Goal: Transaction & Acquisition: Purchase product/service

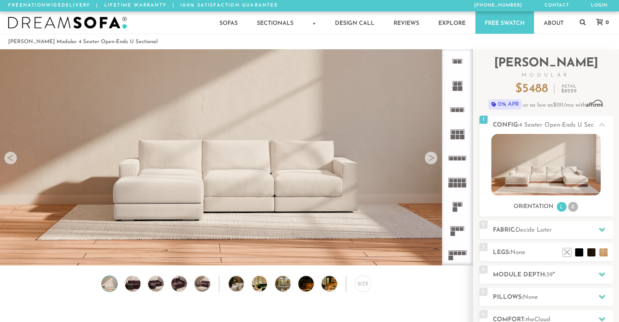
scroll to position [9058, 613]
click at [459, 181] on rect at bounding box center [460, 181] width 4 height 4
click at [456, 163] on icon at bounding box center [457, 158] width 24 height 24
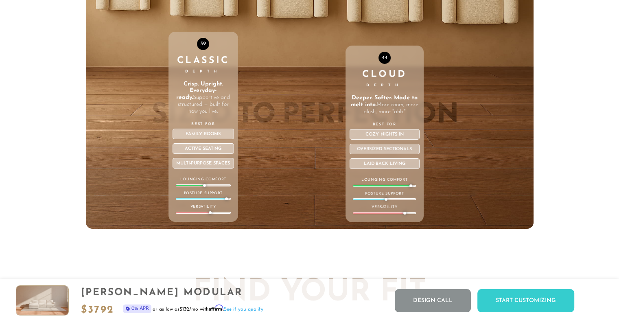
scroll to position [2894, 0]
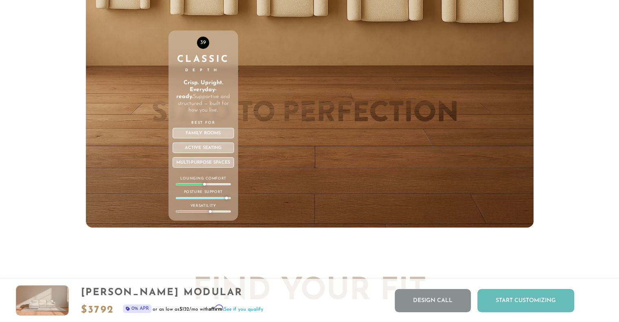
click at [505, 296] on div "Start Customizing" at bounding box center [526, 300] width 97 height 23
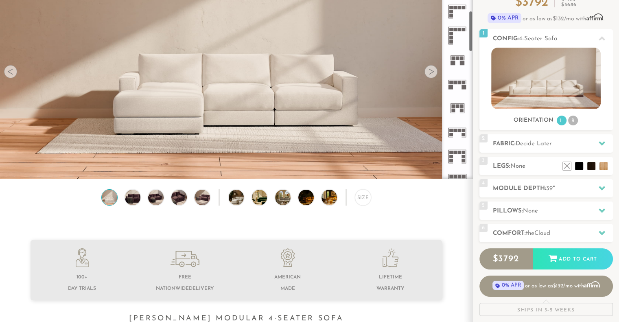
scroll to position [0, 0]
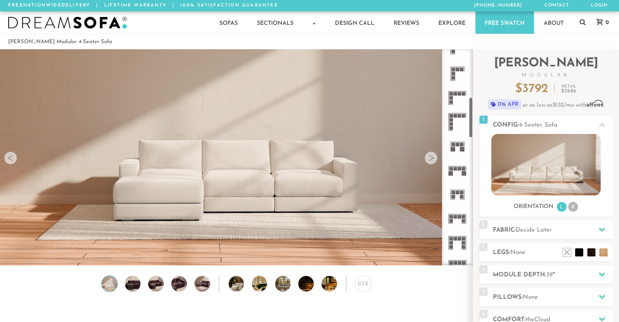
click at [456, 193] on icon at bounding box center [457, 194] width 24 height 24
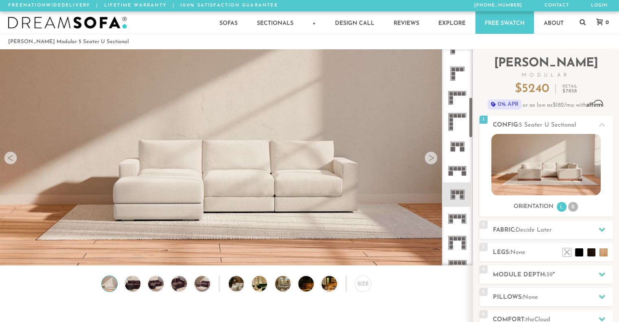
click at [461, 220] on icon at bounding box center [457, 219] width 24 height 24
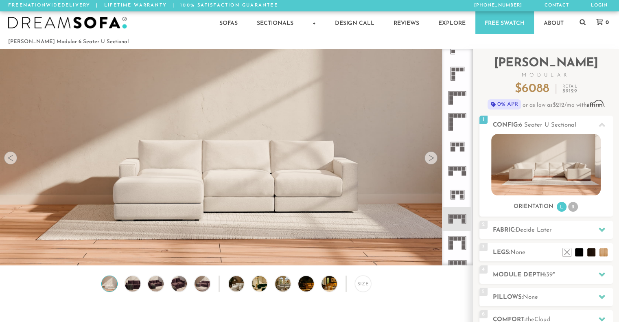
click at [462, 240] on icon at bounding box center [457, 243] width 24 height 24
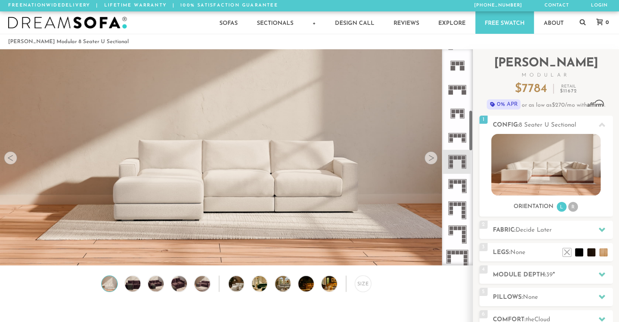
scroll to position [336, 0]
click at [455, 209] on icon at bounding box center [457, 209] width 24 height 24
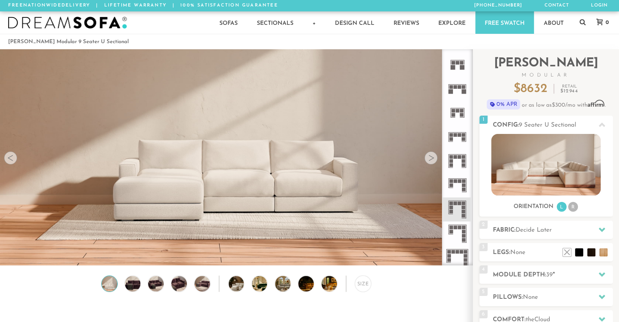
click at [453, 165] on rect at bounding box center [452, 165] width 4 height 4
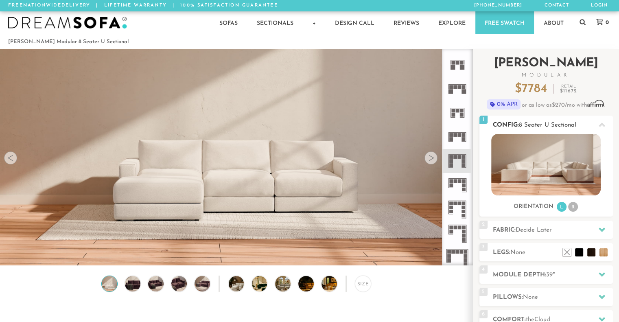
click at [577, 208] on li "R" at bounding box center [573, 207] width 10 height 10
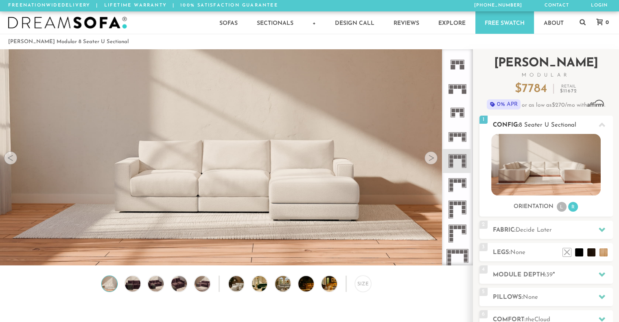
click at [559, 211] on li "L" at bounding box center [562, 207] width 10 height 10
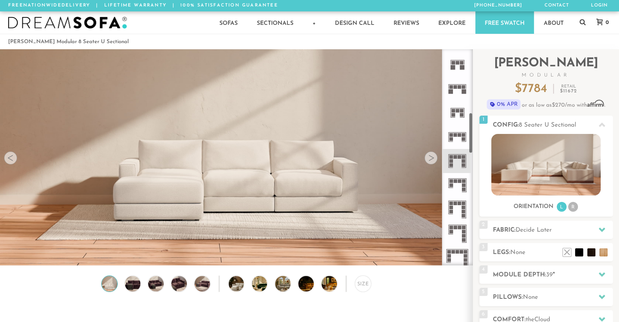
click at [451, 139] on rect at bounding box center [452, 139] width 4 height 4
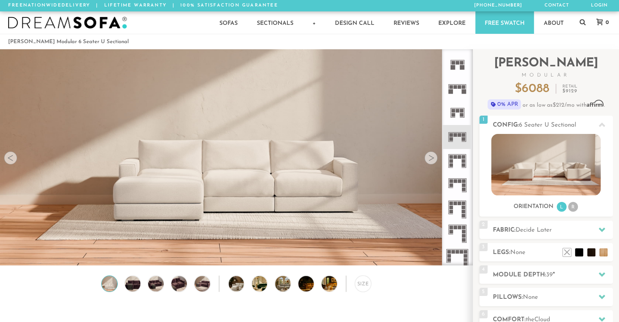
click at [452, 94] on icon at bounding box center [457, 89] width 24 height 24
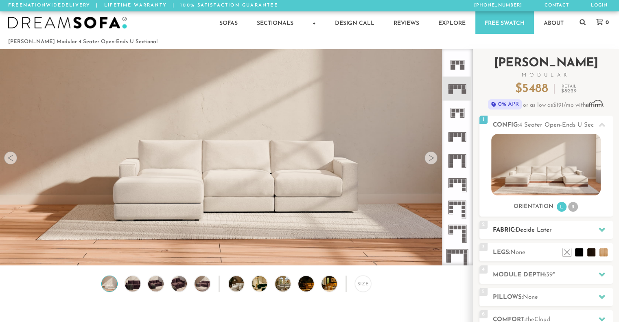
click at [515, 230] on h2 "Fabric: Decide Later" at bounding box center [553, 230] width 120 height 9
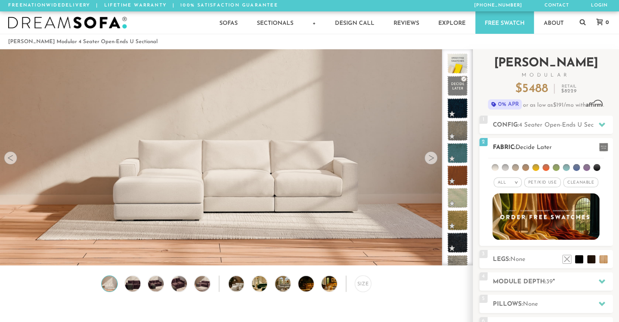
click at [554, 167] on li at bounding box center [556, 167] width 7 height 7
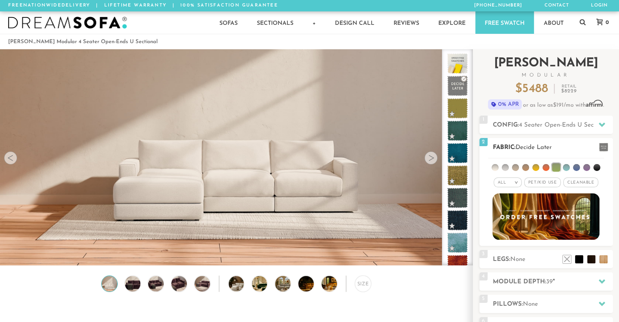
click at [556, 167] on li at bounding box center [556, 167] width 8 height 8
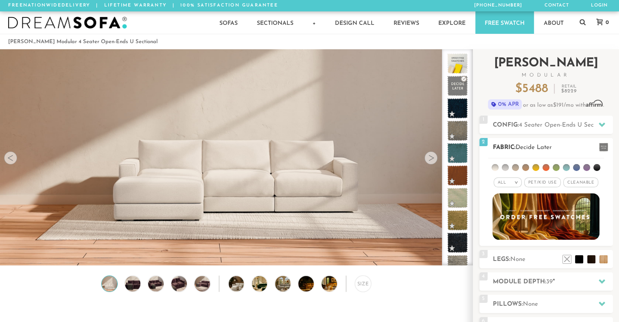
click at [556, 167] on li at bounding box center [556, 167] width 7 height 7
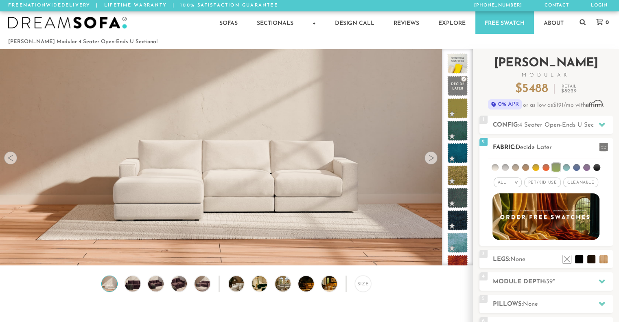
click at [556, 167] on li at bounding box center [556, 167] width 8 height 8
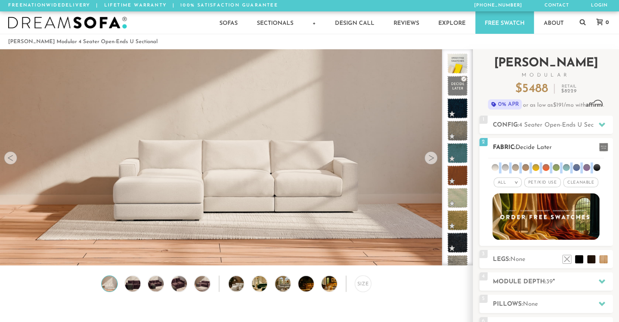
click at [556, 167] on li at bounding box center [556, 167] width 7 height 7
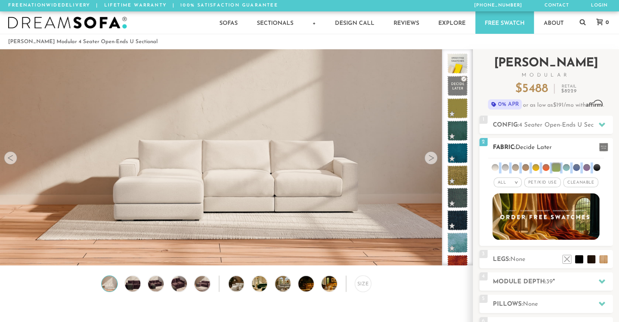
click at [556, 167] on li at bounding box center [556, 167] width 8 height 8
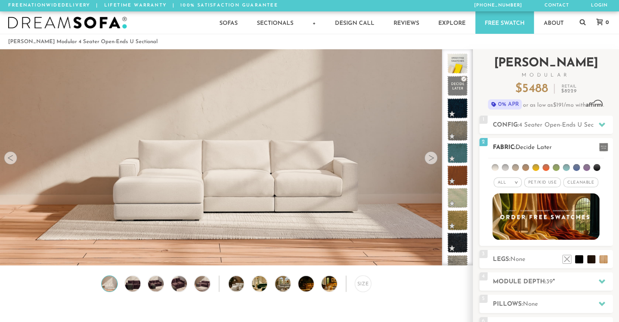
click at [556, 167] on li at bounding box center [556, 167] width 7 height 7
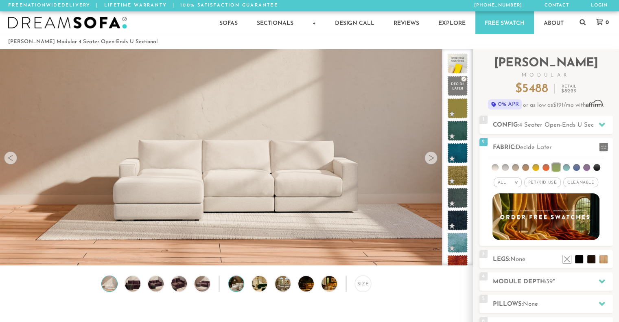
click at [238, 285] on img at bounding box center [242, 283] width 27 height 15
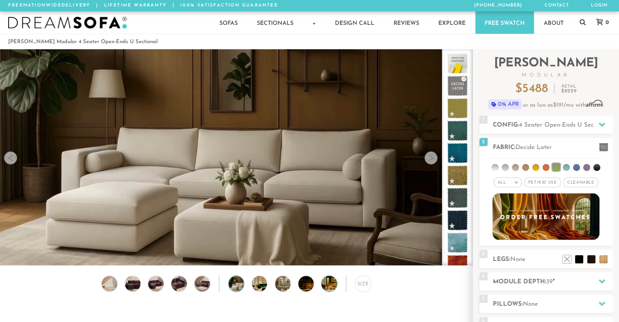
click at [323, 286] on img at bounding box center [335, 283] width 27 height 15
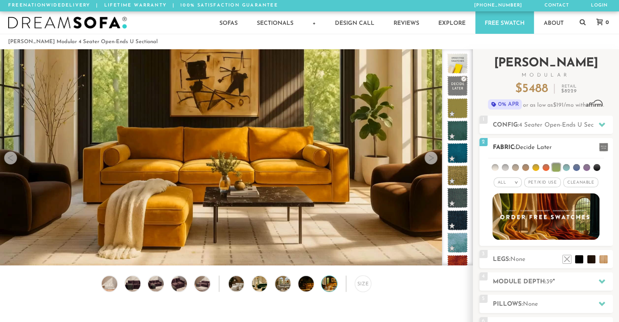
click at [545, 169] on li at bounding box center [546, 167] width 7 height 7
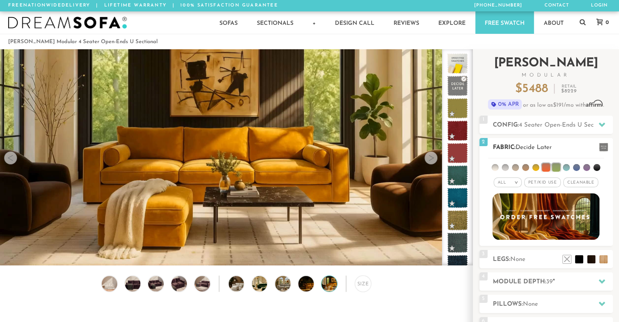
click at [555, 167] on li at bounding box center [556, 167] width 8 height 8
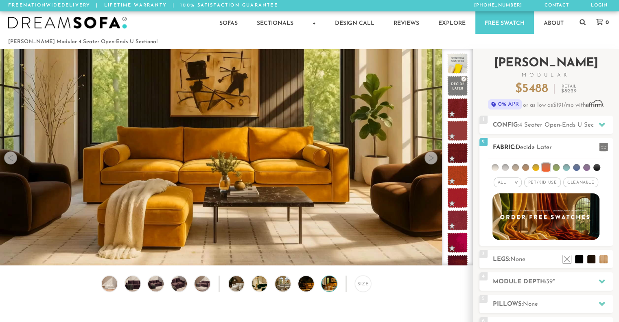
click at [555, 167] on li at bounding box center [556, 167] width 7 height 7
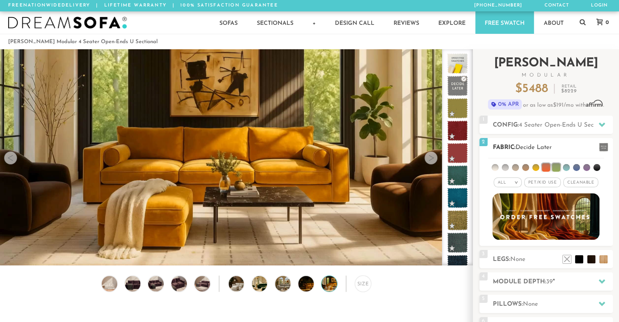
click at [554, 168] on li at bounding box center [556, 167] width 8 height 8
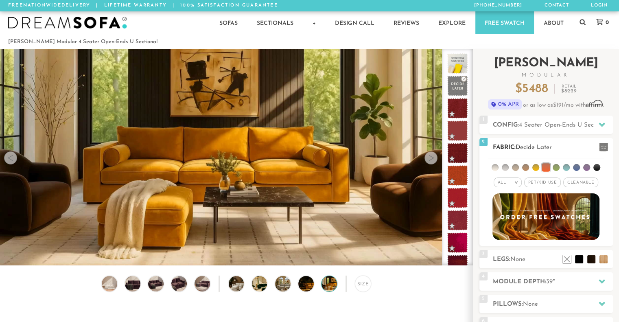
click at [554, 169] on li at bounding box center [556, 167] width 7 height 7
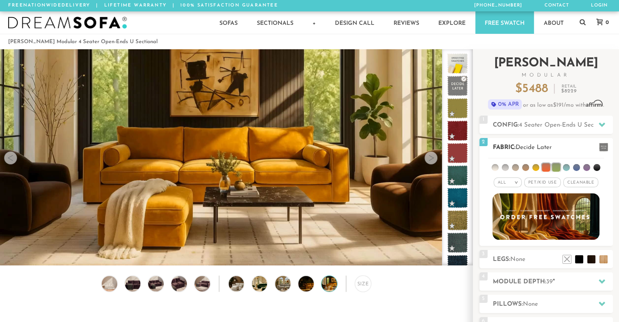
click at [547, 169] on li at bounding box center [546, 167] width 8 height 8
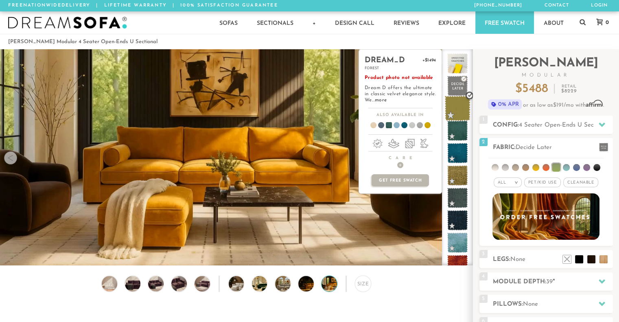
click at [457, 116] on span at bounding box center [458, 109] width 26 height 26
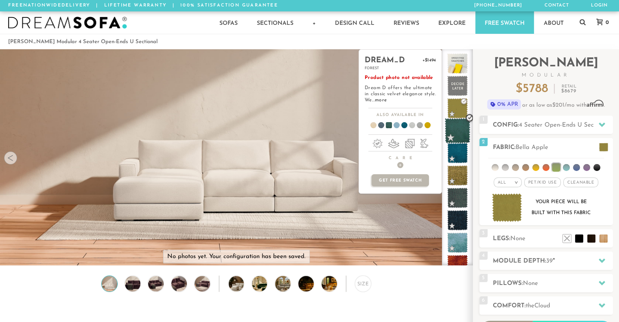
click at [452, 135] on span at bounding box center [458, 131] width 26 height 26
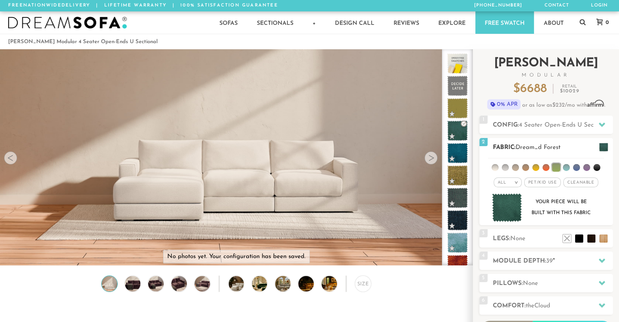
click at [554, 166] on li at bounding box center [556, 167] width 8 height 8
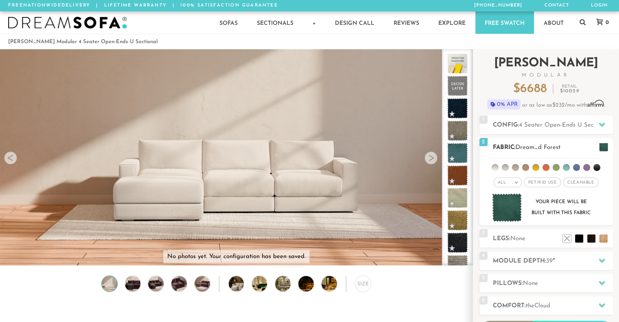
click at [558, 166] on li at bounding box center [556, 167] width 7 height 7
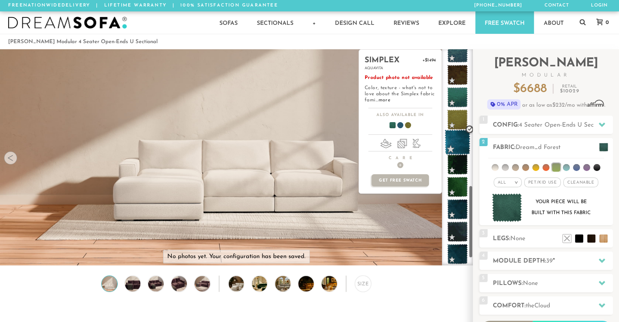
scroll to position [437, 0]
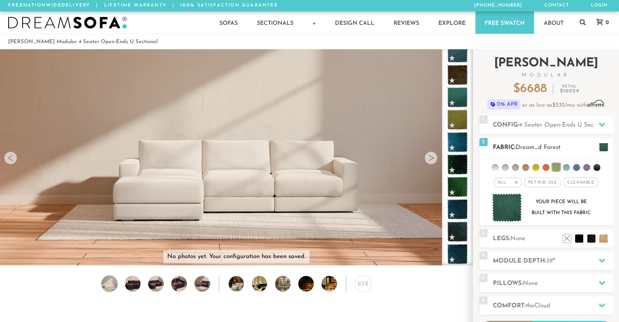
click at [544, 185] on span "Pet/Kid Use x" at bounding box center [542, 183] width 37 height 10
click at [554, 169] on li at bounding box center [556, 167] width 8 height 8
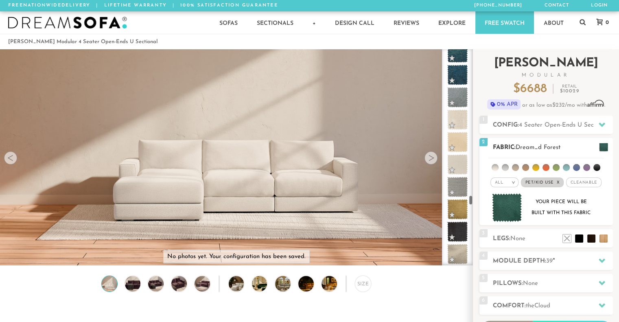
click at [554, 169] on li at bounding box center [556, 167] width 7 height 7
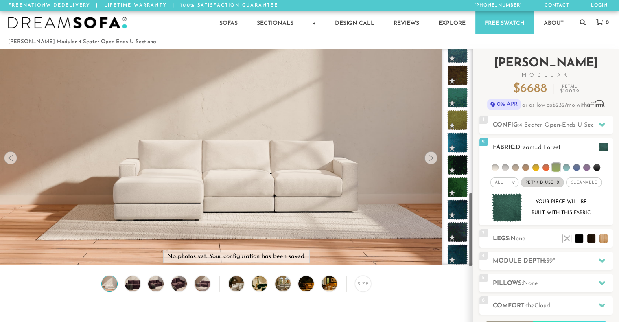
click at [554, 169] on li at bounding box center [556, 167] width 8 height 8
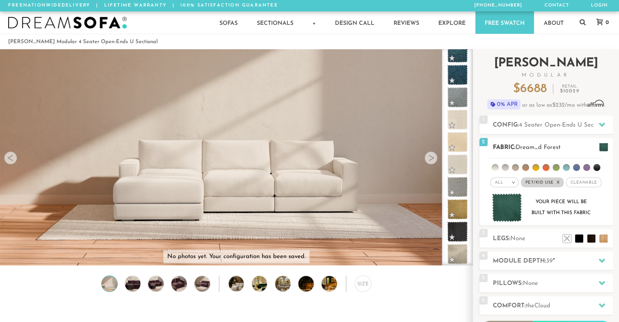
click at [556, 167] on li at bounding box center [556, 167] width 7 height 7
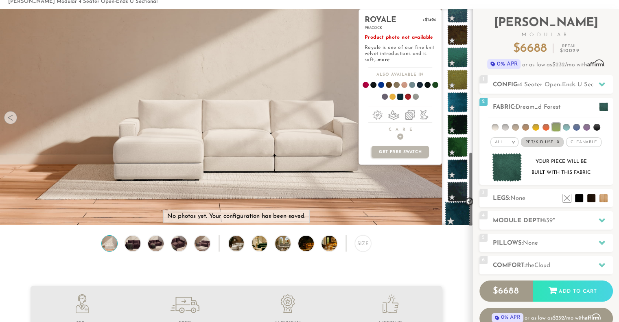
scroll to position [41, 0]
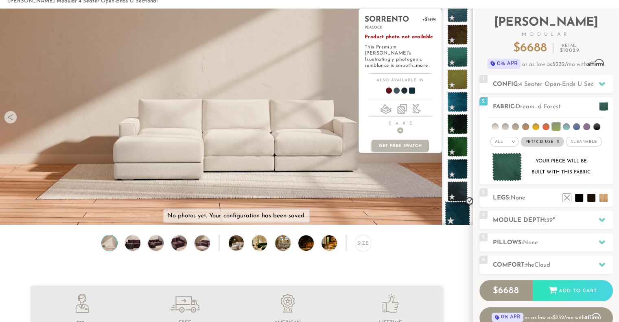
click at [456, 215] on span at bounding box center [458, 214] width 26 height 26
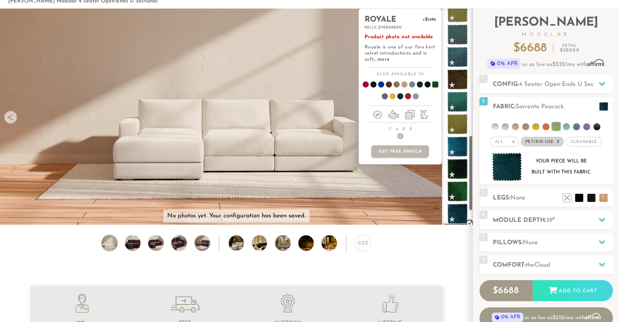
scroll to position [371, 0]
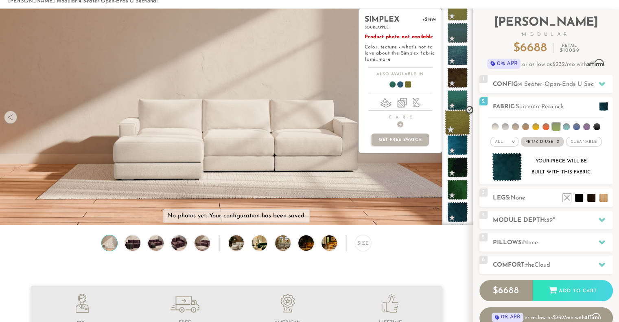
click at [454, 126] on span at bounding box center [458, 123] width 26 height 26
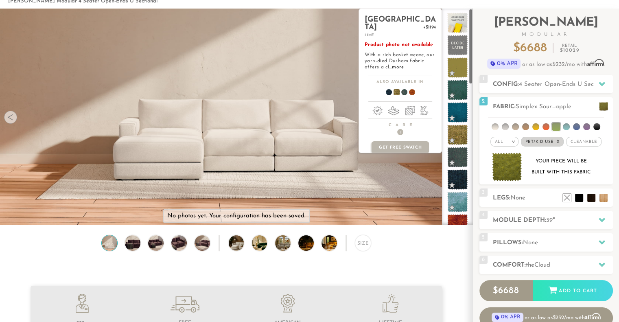
scroll to position [0, 0]
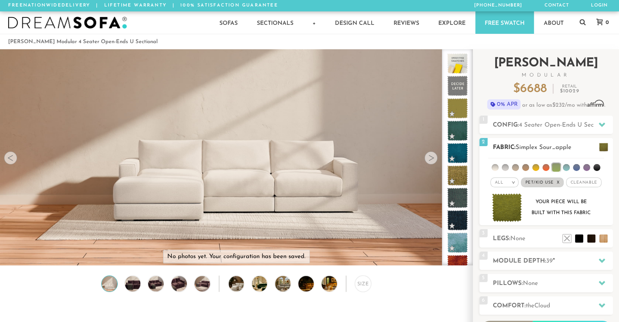
click at [503, 169] on li at bounding box center [505, 167] width 7 height 7
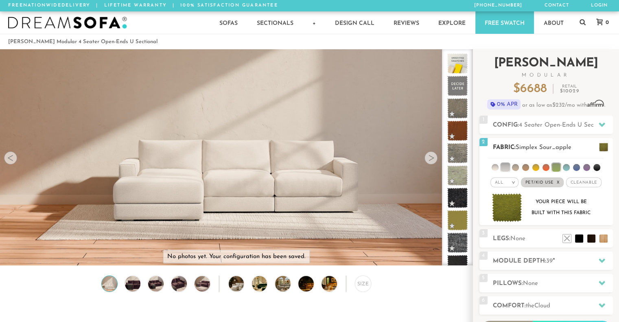
click at [503, 169] on li at bounding box center [505, 167] width 8 height 8
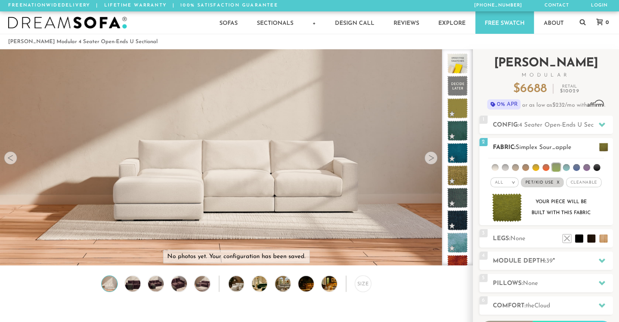
click at [521, 168] on ul at bounding box center [546, 165] width 116 height 15
click at [526, 167] on li at bounding box center [525, 167] width 7 height 7
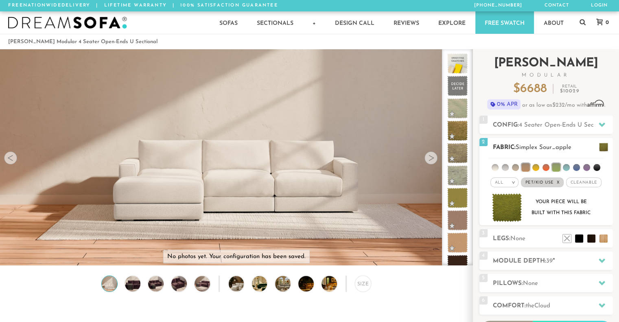
click at [526, 167] on li at bounding box center [526, 167] width 8 height 8
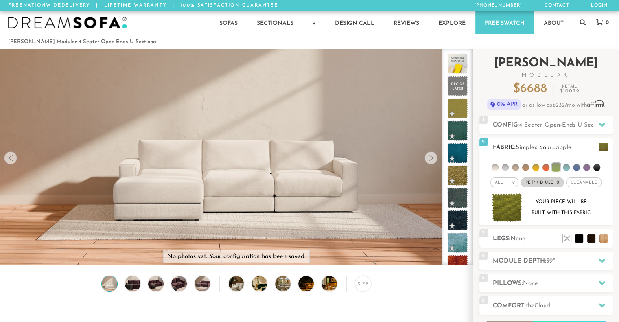
click at [557, 164] on li at bounding box center [556, 167] width 8 height 8
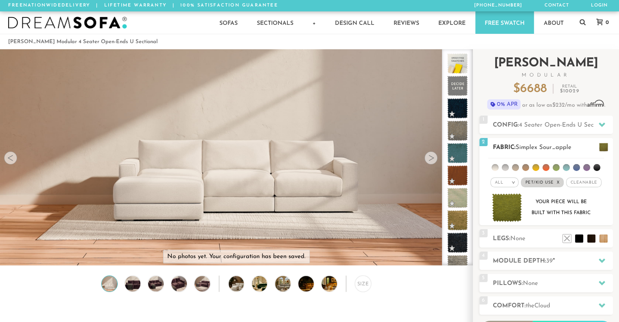
click at [557, 180] on em "x" at bounding box center [558, 182] width 3 height 4
click at [555, 166] on li at bounding box center [556, 167] width 7 height 7
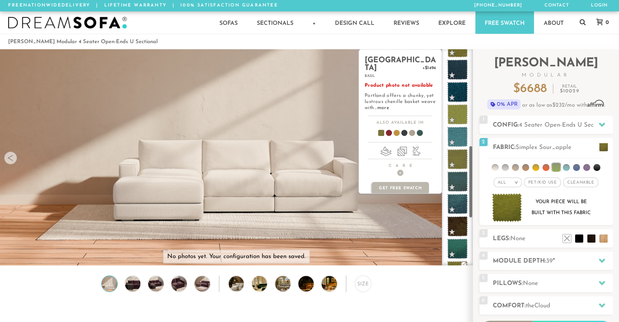
scroll to position [287, 0]
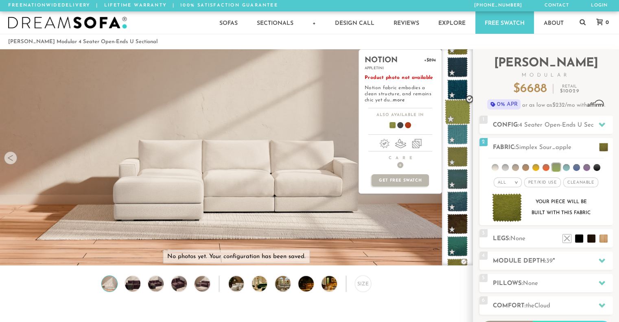
click at [459, 115] on span at bounding box center [458, 112] width 26 height 26
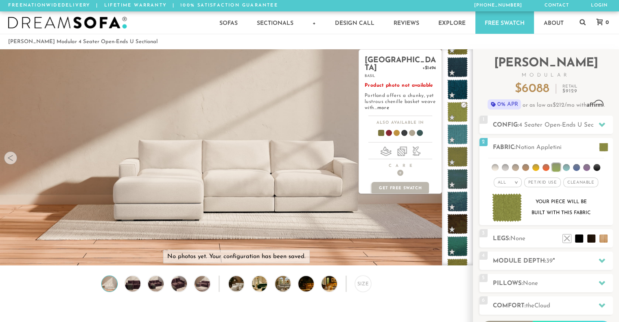
click at [381, 125] on span at bounding box center [377, 134] width 31 height 30
click at [386, 125] on span at bounding box center [385, 134] width 31 height 30
click at [382, 125] on span at bounding box center [377, 134] width 31 height 30
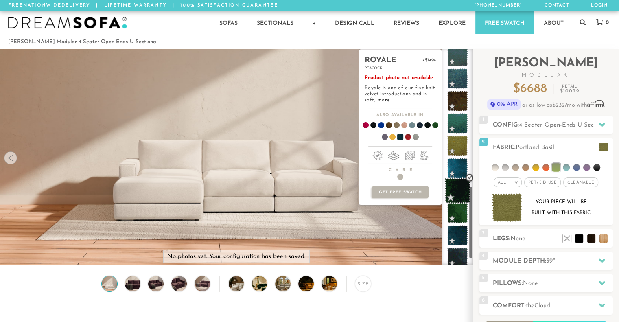
scroll to position [412, 0]
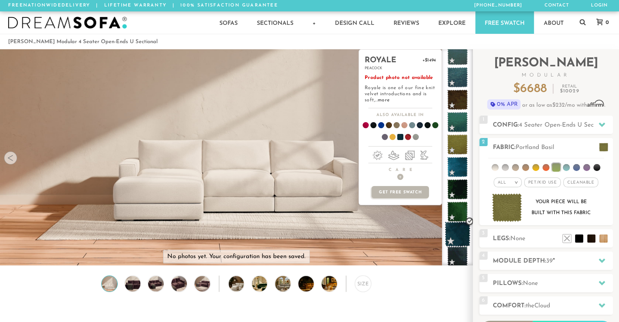
click at [456, 223] on span at bounding box center [458, 235] width 26 height 26
click at [391, 124] on span at bounding box center [385, 127] width 31 height 30
click at [394, 123] on span at bounding box center [393, 127] width 31 height 30
click at [441, 123] on ul at bounding box center [400, 133] width 83 height 24
click at [439, 125] on ul at bounding box center [400, 133] width 83 height 24
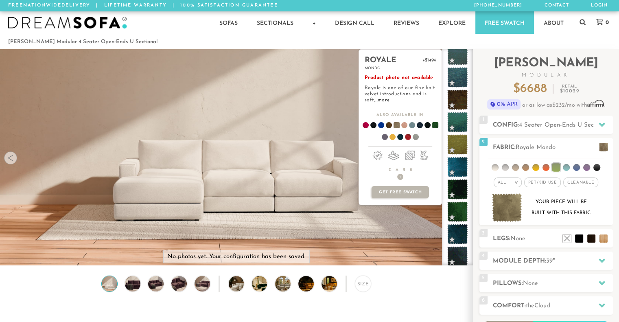
click at [437, 126] on span at bounding box center [432, 127] width 31 height 30
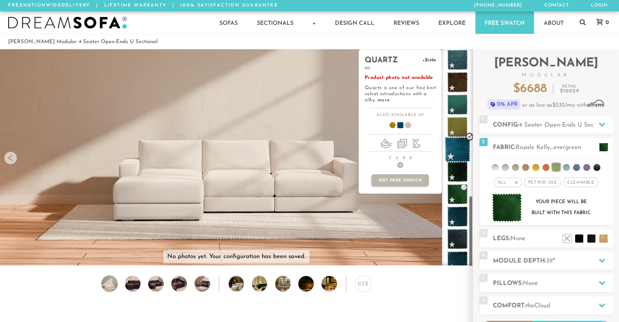
scroll to position [437, 0]
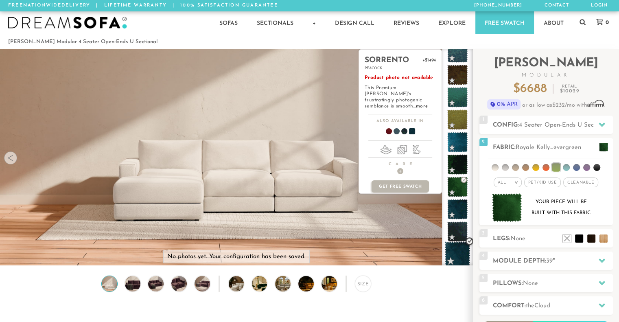
click at [463, 253] on span at bounding box center [458, 254] width 26 height 26
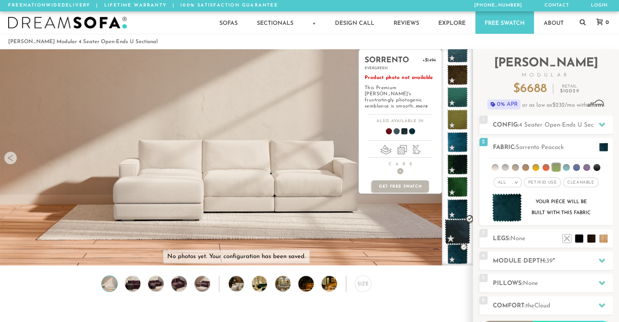
click at [457, 227] on span at bounding box center [458, 232] width 26 height 26
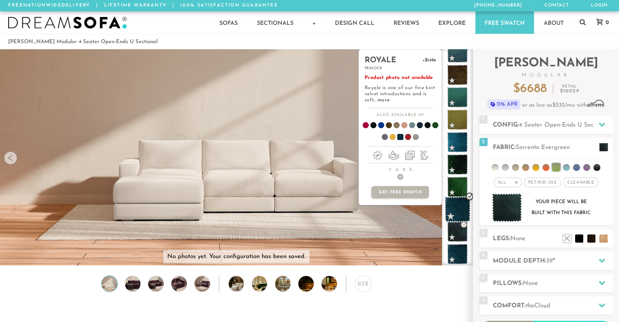
click at [448, 201] on span at bounding box center [458, 210] width 26 height 26
click at [404, 127] on span at bounding box center [401, 127] width 31 height 30
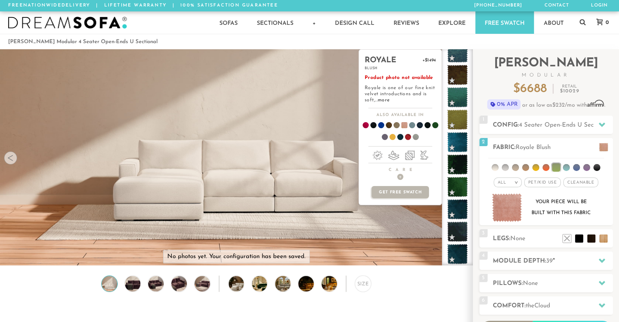
click at [402, 127] on span at bounding box center [401, 127] width 31 height 30
click at [394, 125] on span at bounding box center [393, 127] width 31 height 30
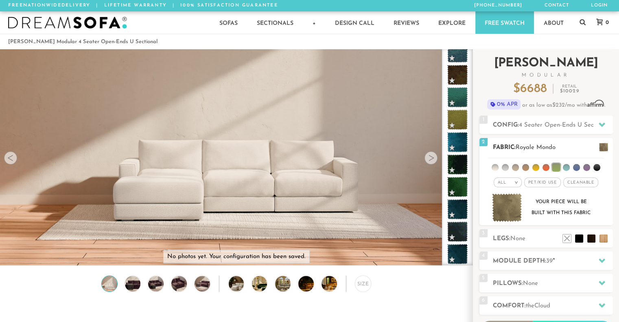
click at [556, 165] on li at bounding box center [556, 167] width 8 height 8
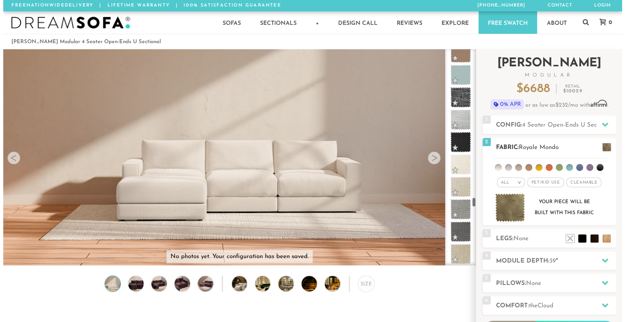
scroll to position [3326, 0]
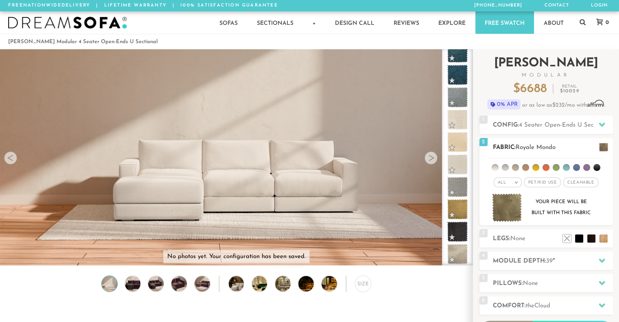
click at [604, 144] on span at bounding box center [603, 147] width 9 height 9
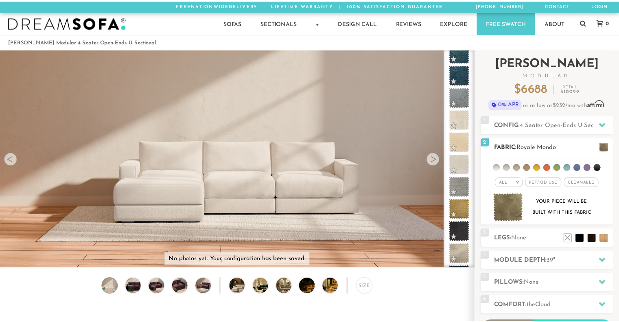
scroll to position [9137, 619]
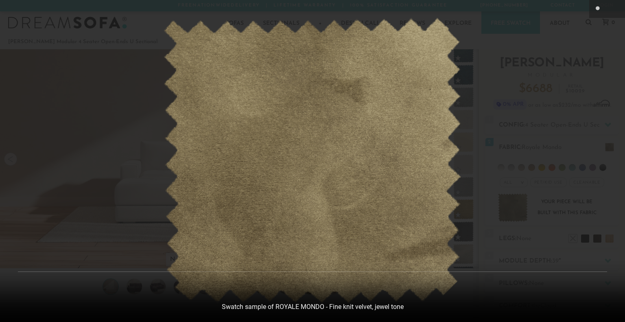
click at [476, 155] on div at bounding box center [312, 161] width 625 height 322
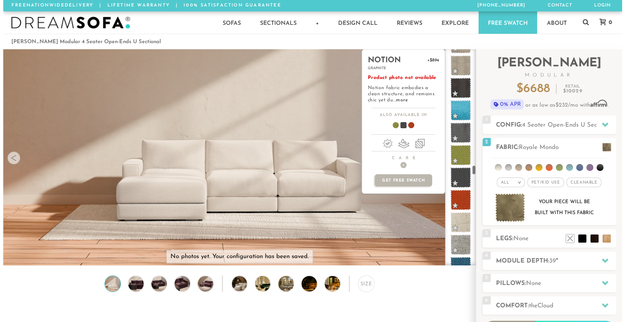
scroll to position [2596, 0]
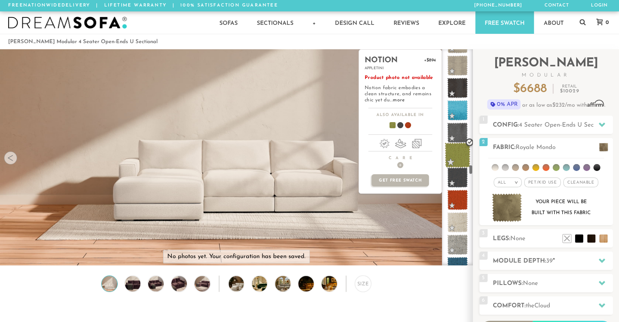
click at [458, 158] on span at bounding box center [458, 156] width 26 height 26
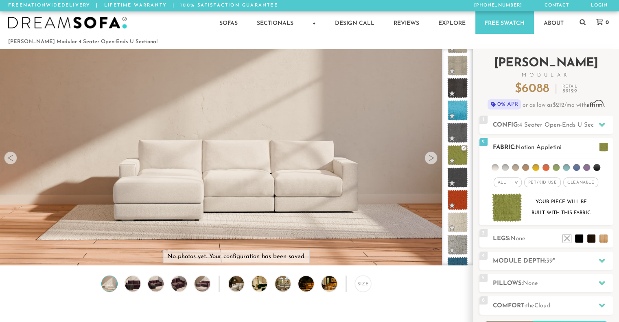
click at [601, 139] on div "2 Fabric: Notion Appletini All >" at bounding box center [547, 182] width 134 height 88
click at [601, 143] on span at bounding box center [603, 147] width 9 height 9
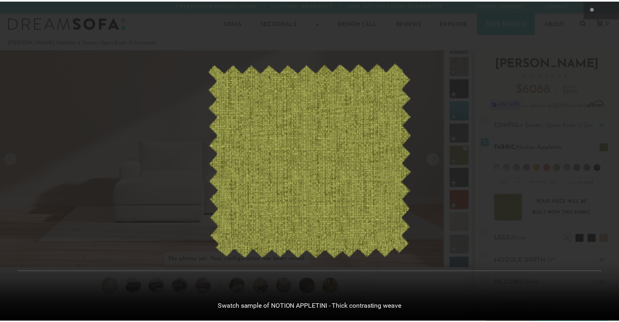
scroll to position [9137, 619]
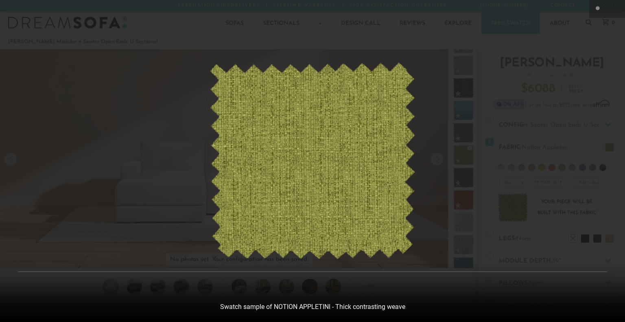
click at [588, 145] on div at bounding box center [312, 161] width 625 height 322
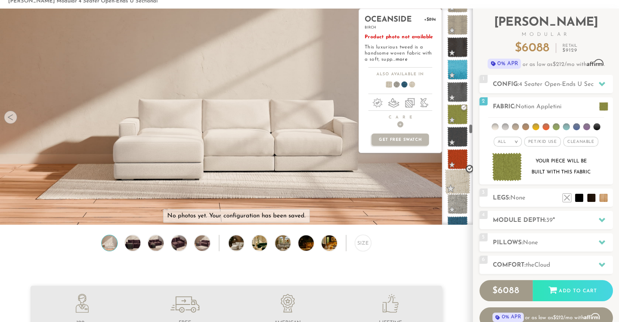
scroll to position [41, 0]
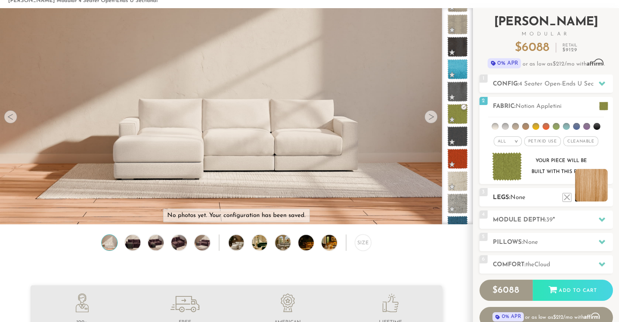
click at [606, 199] on li at bounding box center [591, 185] width 33 height 33
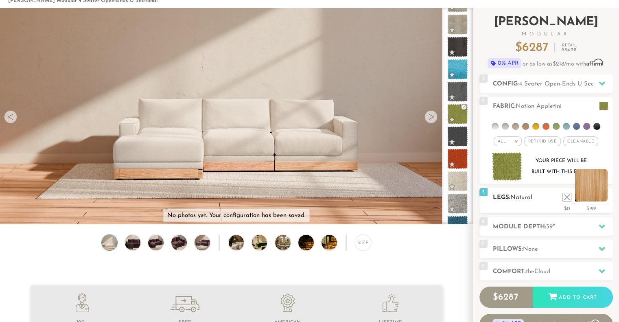
click at [606, 197] on li at bounding box center [591, 185] width 33 height 33
click at [567, 200] on li at bounding box center [555, 185] width 33 height 33
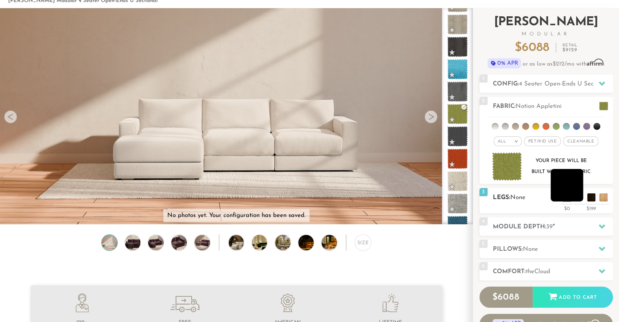
click at [578, 200] on li at bounding box center [567, 185] width 33 height 33
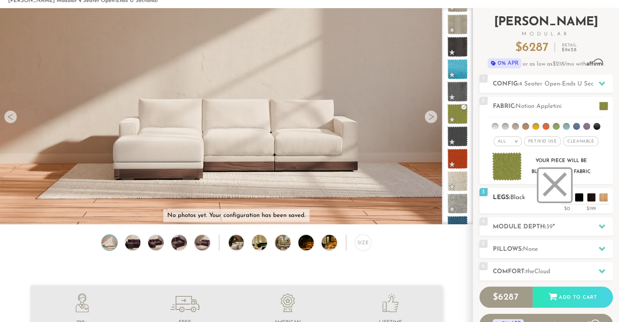
click at [569, 199] on li at bounding box center [555, 185] width 33 height 33
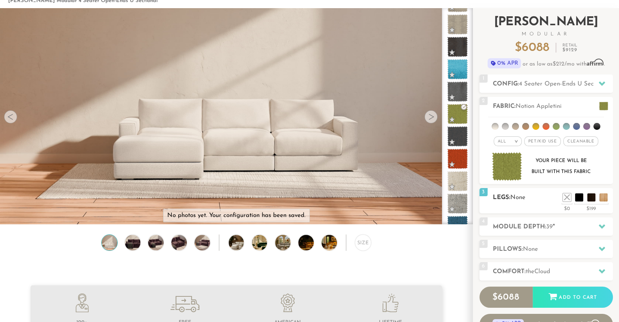
click at [586, 194] on ul at bounding box center [585, 195] width 49 height 12
click at [595, 195] on li at bounding box center [579, 185] width 33 height 33
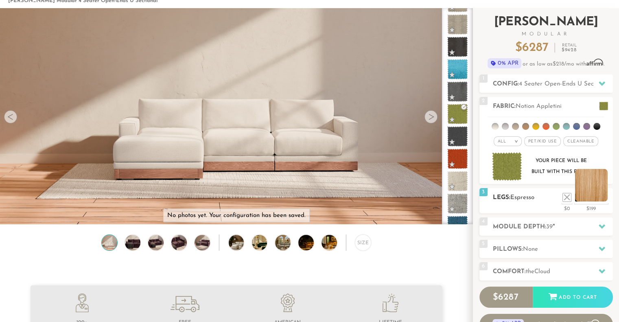
click at [605, 197] on li at bounding box center [591, 185] width 33 height 33
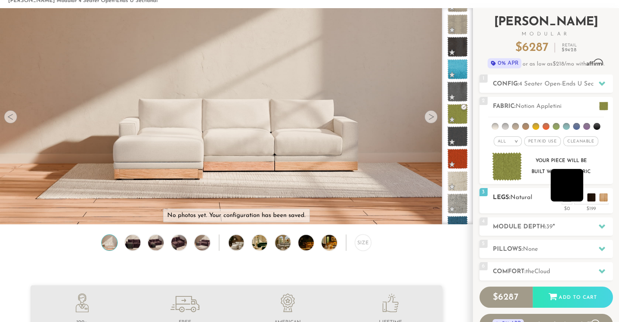
click at [578, 198] on li at bounding box center [567, 185] width 33 height 33
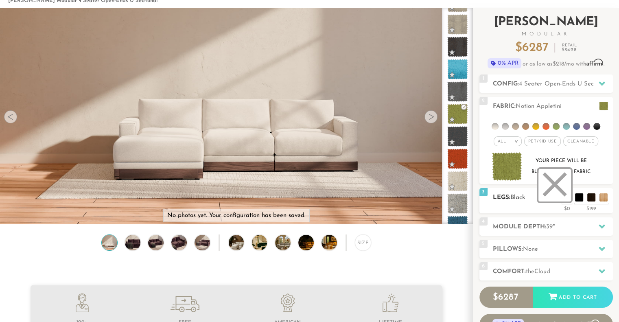
click at [564, 197] on li at bounding box center [555, 185] width 33 height 33
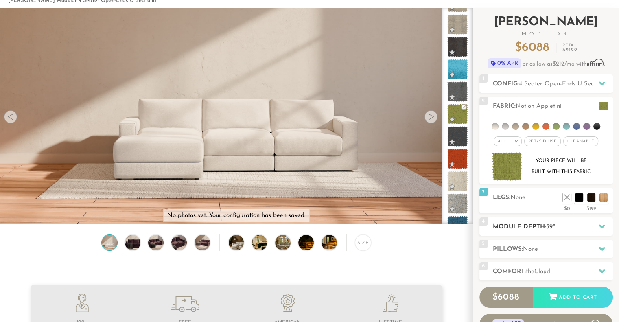
click at [554, 230] on h2 "Module Depth: 39 "" at bounding box center [553, 226] width 120 height 9
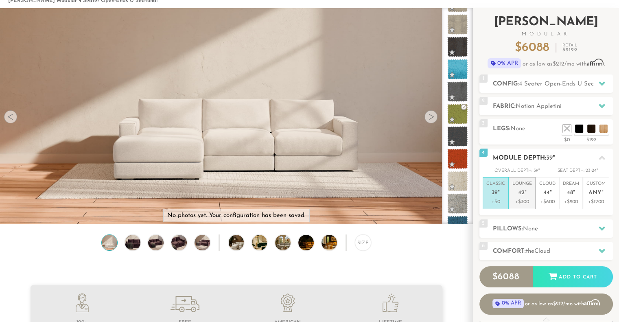
click at [523, 197] on p "Lounge 42 "" at bounding box center [523, 190] width 20 height 18
click at [500, 200] on p "+$0" at bounding box center [496, 201] width 19 height 7
click at [551, 202] on p "+$600" at bounding box center [548, 201] width 16 height 7
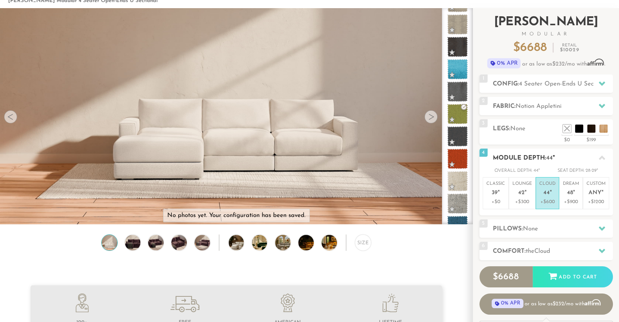
click at [551, 202] on p "+$600" at bounding box center [548, 201] width 16 height 7
click at [549, 229] on h2 "Pillows: None" at bounding box center [553, 228] width 120 height 9
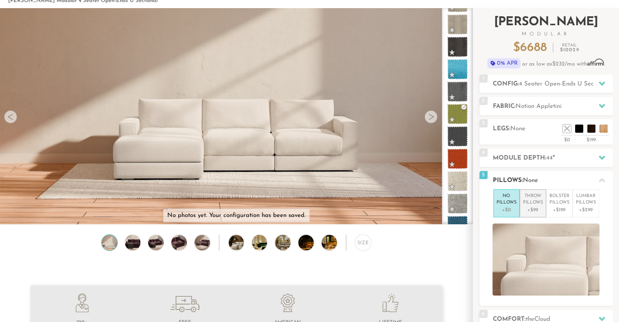
click at [540, 206] on p "Throw Pillows" at bounding box center [533, 199] width 20 height 13
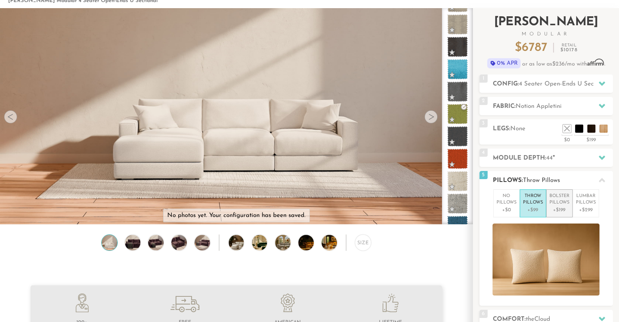
click at [566, 205] on p "Bolster Pillows" at bounding box center [560, 199] width 20 height 13
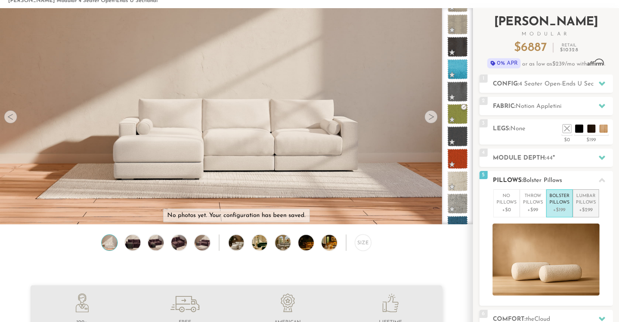
click at [588, 210] on p "+$299" at bounding box center [586, 209] width 20 height 7
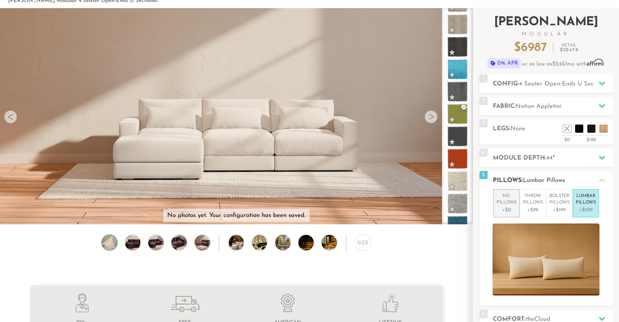
click at [504, 204] on p "No Pillows" at bounding box center [507, 199] width 20 height 13
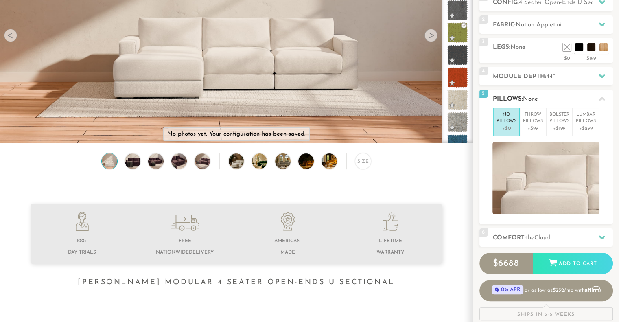
scroll to position [124, 0]
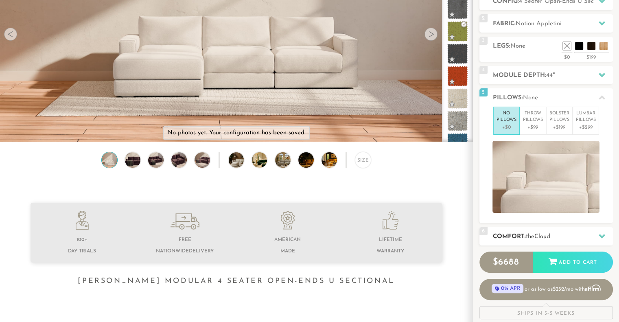
click at [541, 239] on h2 "Comfort: the Cloud" at bounding box center [553, 236] width 120 height 9
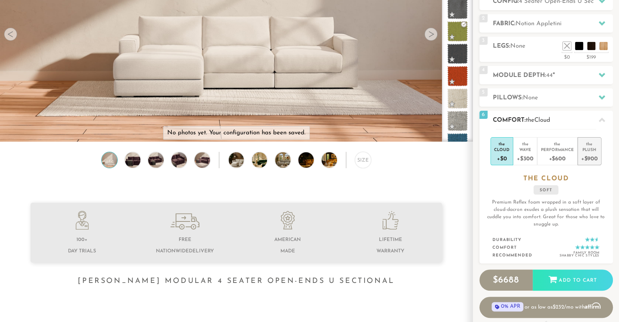
click at [588, 154] on div "+$900" at bounding box center [589, 158] width 17 height 12
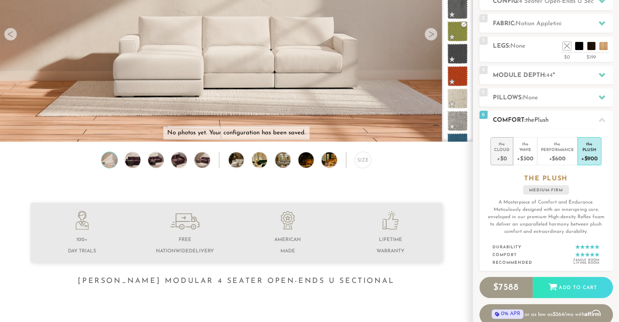
click at [510, 157] on div "+$0" at bounding box center [501, 158] width 15 height 12
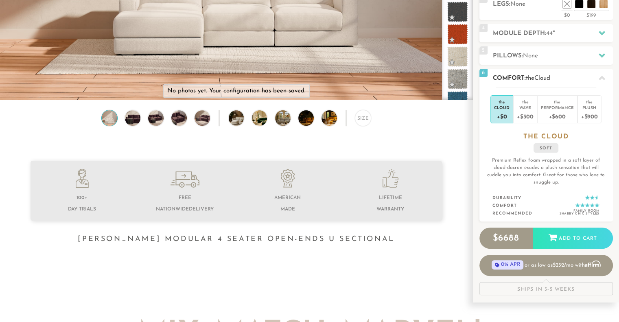
scroll to position [166, 0]
click at [523, 113] on div "+$300" at bounding box center [525, 116] width 16 height 12
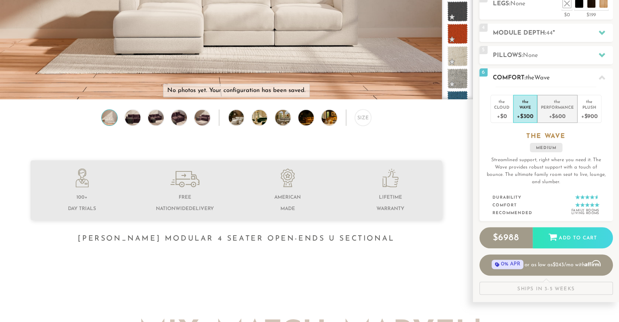
click at [554, 114] on div "+$600" at bounding box center [557, 116] width 33 height 12
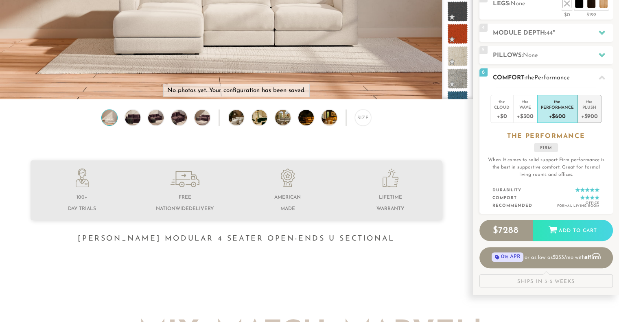
click at [584, 109] on div "Plush" at bounding box center [589, 107] width 17 height 6
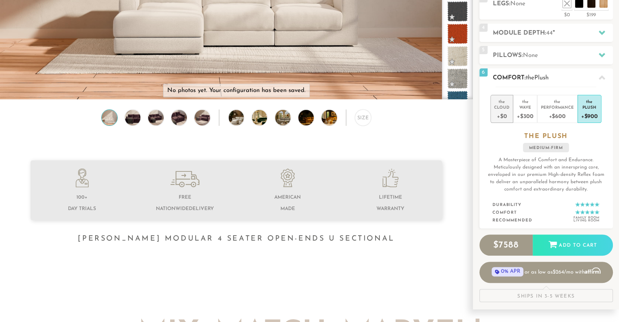
click at [505, 115] on div "+$0" at bounding box center [501, 116] width 15 height 12
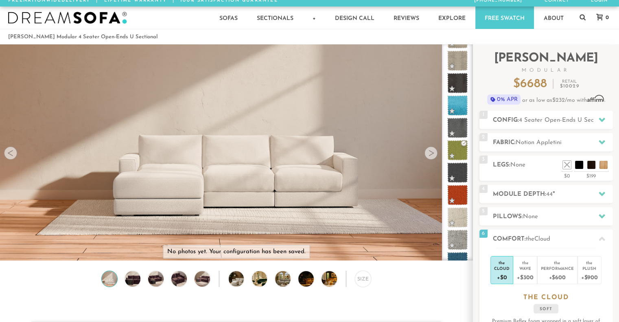
scroll to position [0, 0]
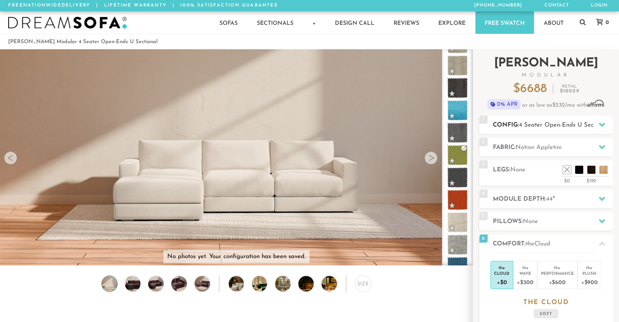
click at [533, 125] on span "4 Seater Open-Ends U Sectional" at bounding box center [564, 125] width 90 height 6
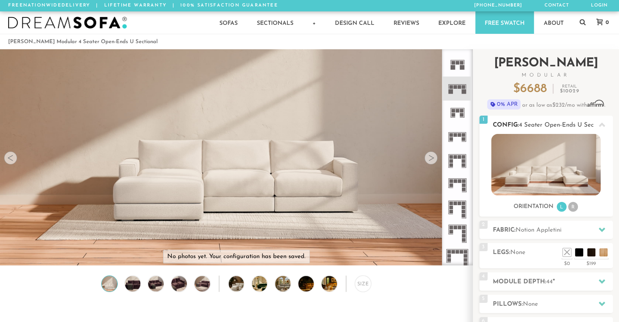
click at [532, 165] on img at bounding box center [547, 164] width 110 height 61
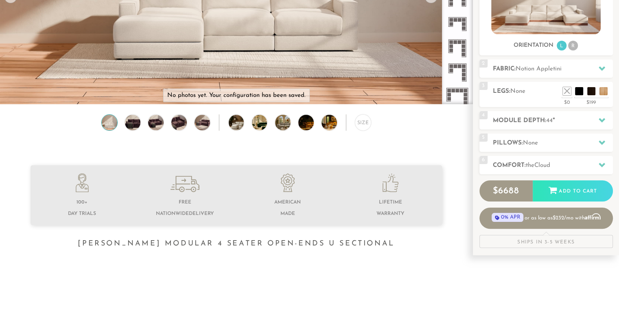
scroll to position [181, 0]
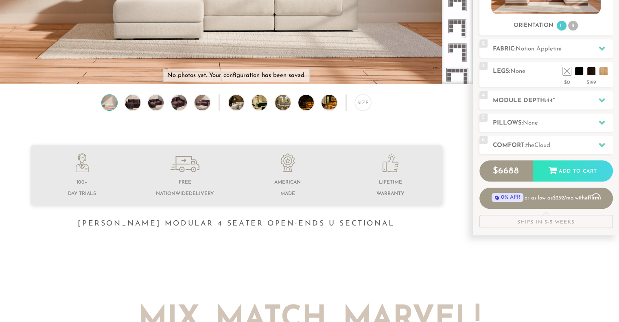
click at [114, 104] on img at bounding box center [109, 102] width 18 height 15
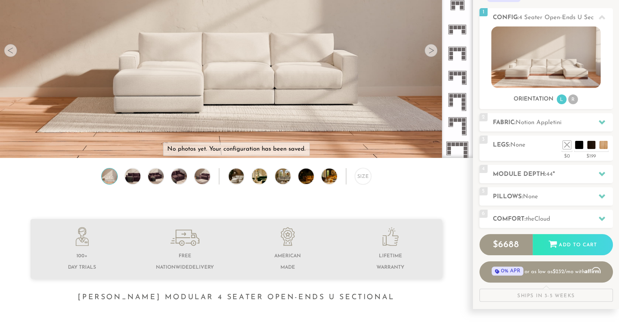
scroll to position [101, 0]
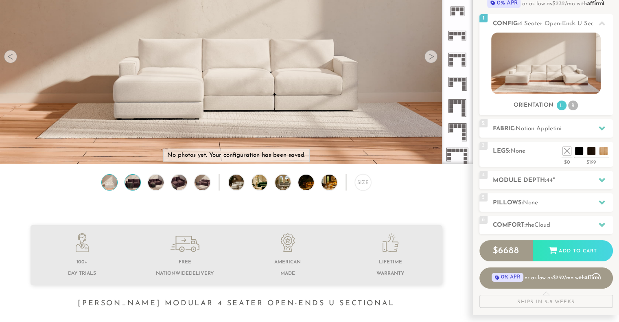
click at [134, 182] on img at bounding box center [132, 182] width 18 height 15
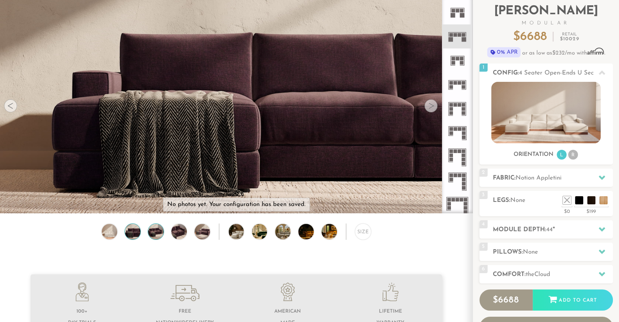
scroll to position [0, 0]
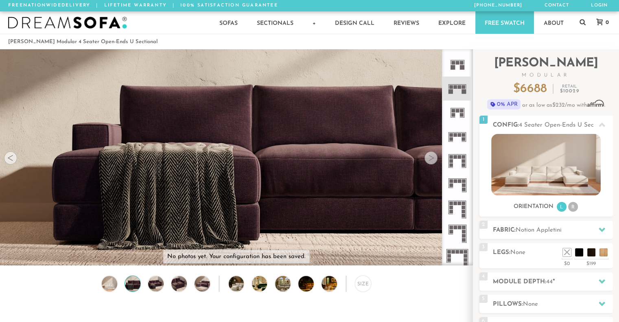
click at [155, 295] on div "Size" at bounding box center [236, 286] width 473 height 20
click at [155, 290] on img at bounding box center [156, 283] width 18 height 15
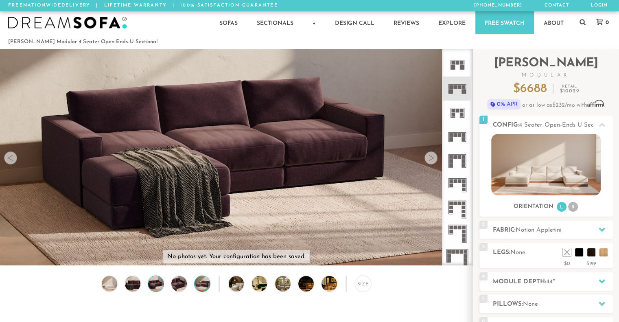
click at [203, 285] on img at bounding box center [202, 283] width 18 height 15
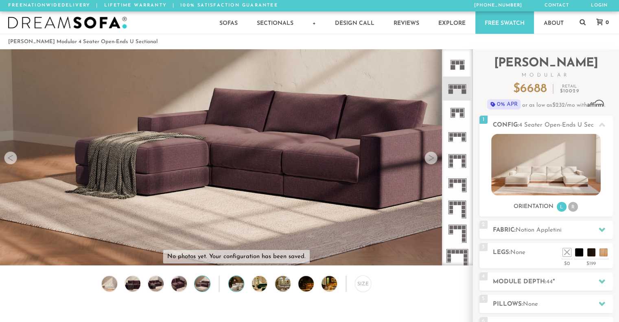
click at [241, 288] on img at bounding box center [242, 283] width 27 height 15
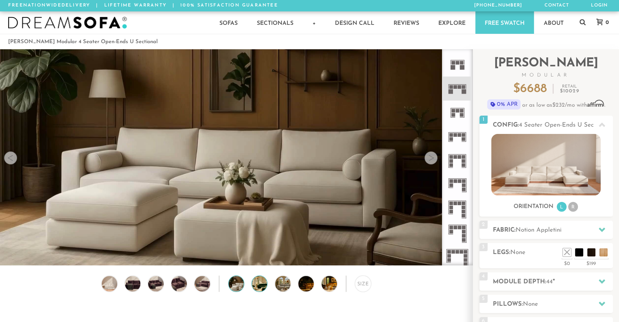
click at [262, 288] on img at bounding box center [265, 283] width 27 height 15
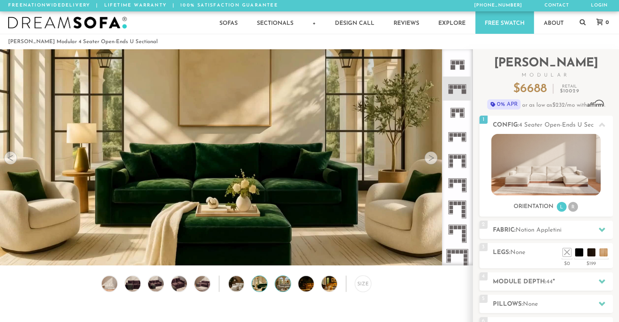
click at [285, 289] on img at bounding box center [288, 283] width 27 height 15
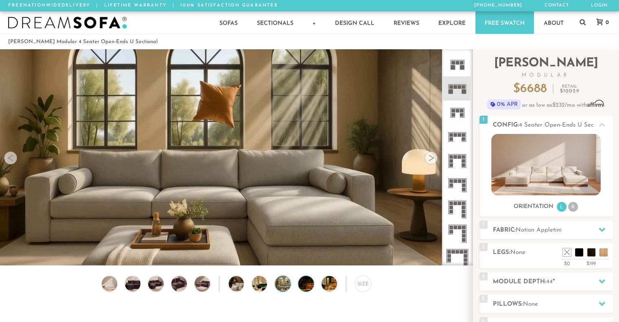
click at [307, 287] on img at bounding box center [311, 283] width 27 height 15
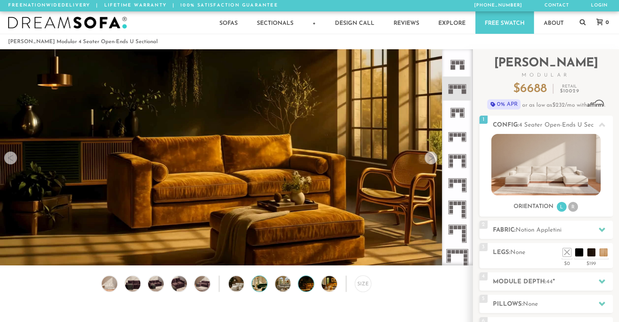
click at [260, 289] on img at bounding box center [265, 283] width 27 height 15
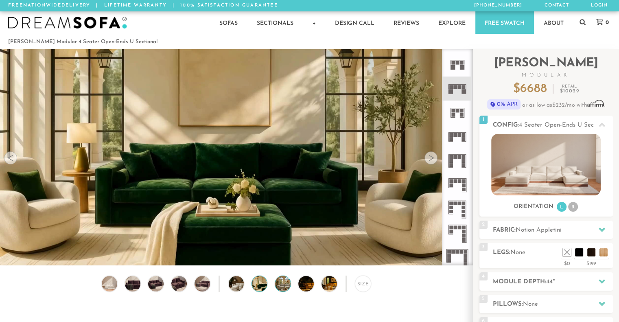
click at [289, 287] on img at bounding box center [288, 283] width 27 height 15
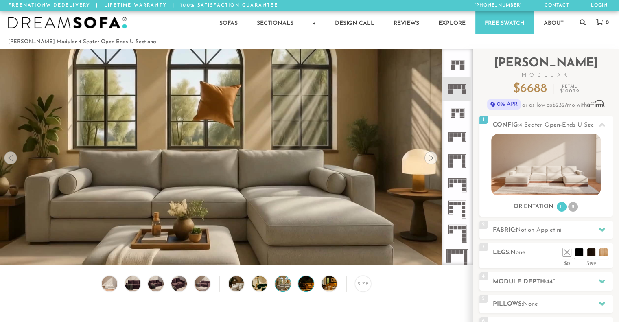
click at [309, 285] on img at bounding box center [311, 283] width 27 height 15
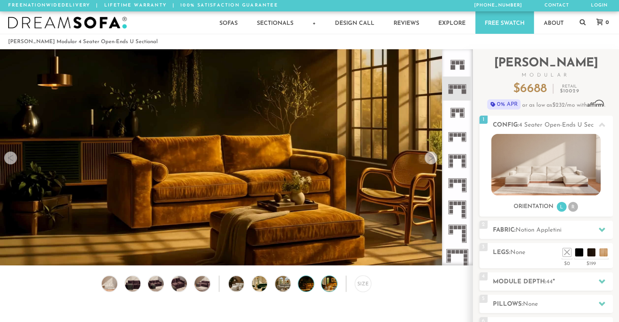
click at [330, 286] on img at bounding box center [335, 283] width 27 height 15
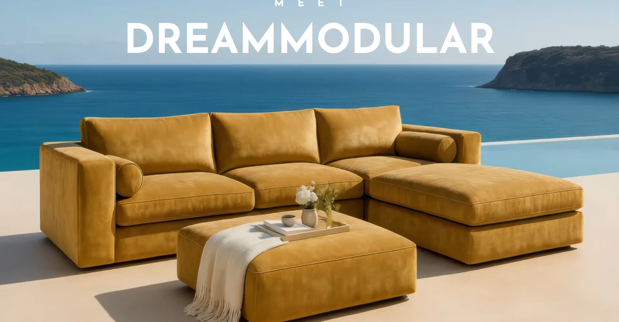
scroll to position [681, 0]
